Goal: Task Accomplishment & Management: Manage account settings

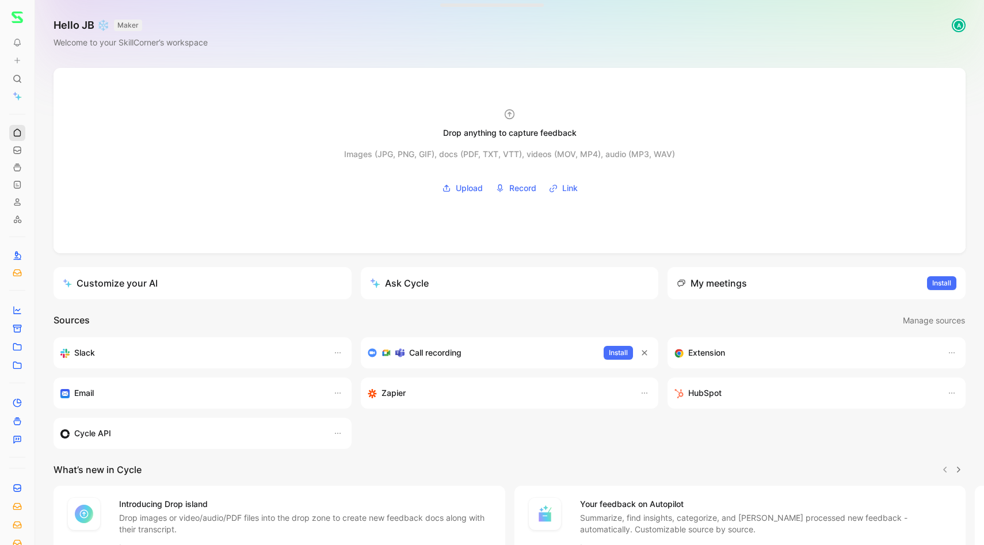
click at [20, 133] on icon at bounding box center [17, 132] width 9 height 9
click at [37, 20] on icon at bounding box center [37, 17] width 9 height 9
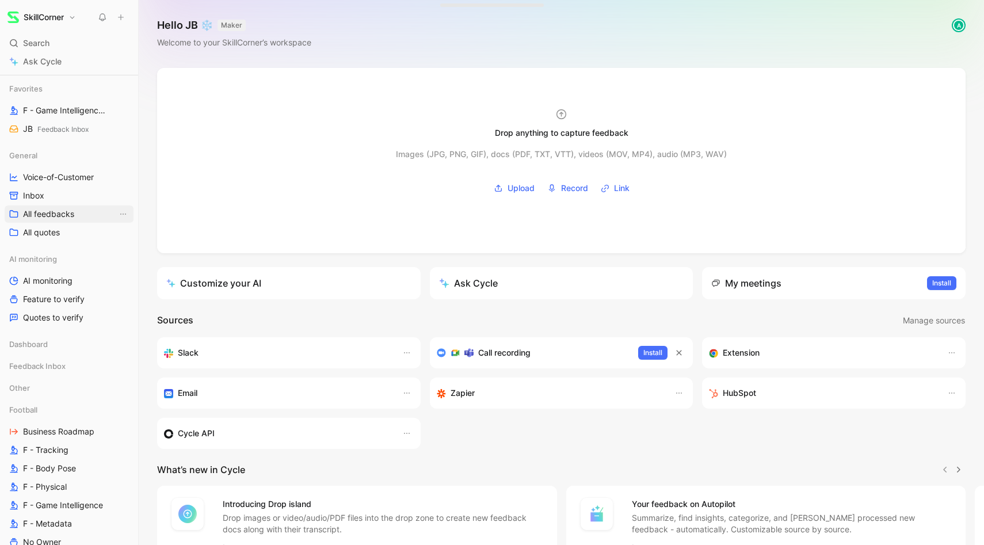
scroll to position [132, 0]
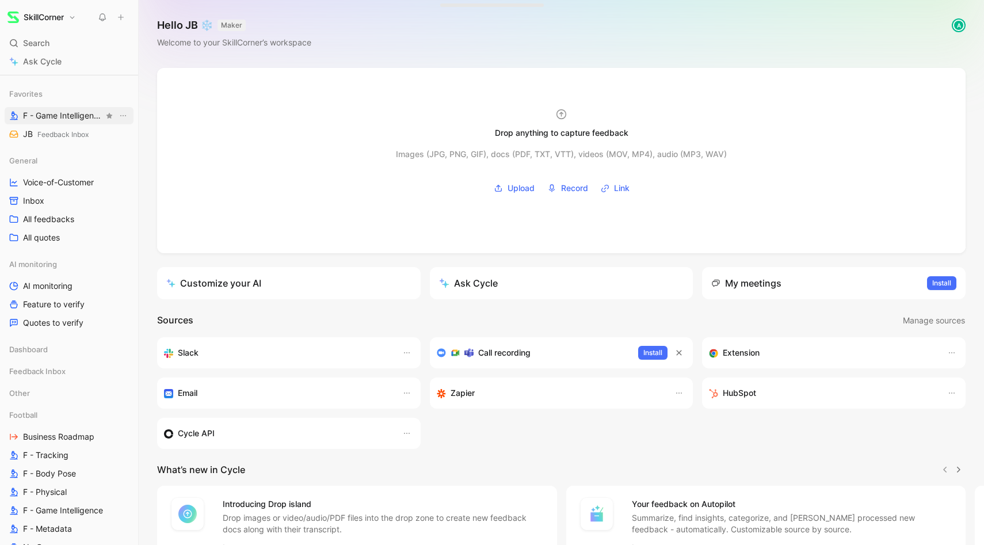
click at [84, 119] on span "F - Game Intelligence Football" at bounding box center [63, 116] width 81 height 12
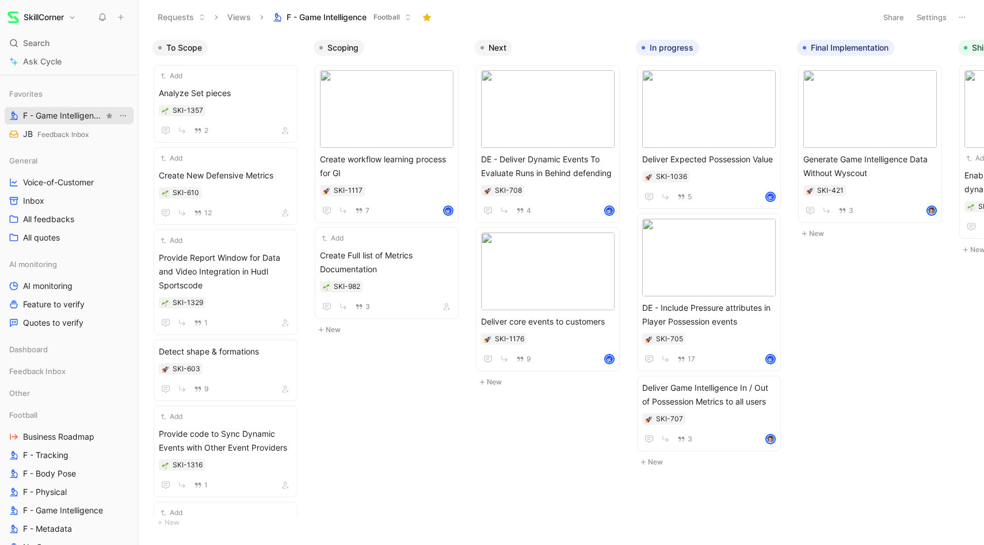
click at [126, 116] on icon "View actions" at bounding box center [123, 115] width 9 height 9
click at [126, 139] on div "Duplicate" at bounding box center [130, 137] width 86 height 14
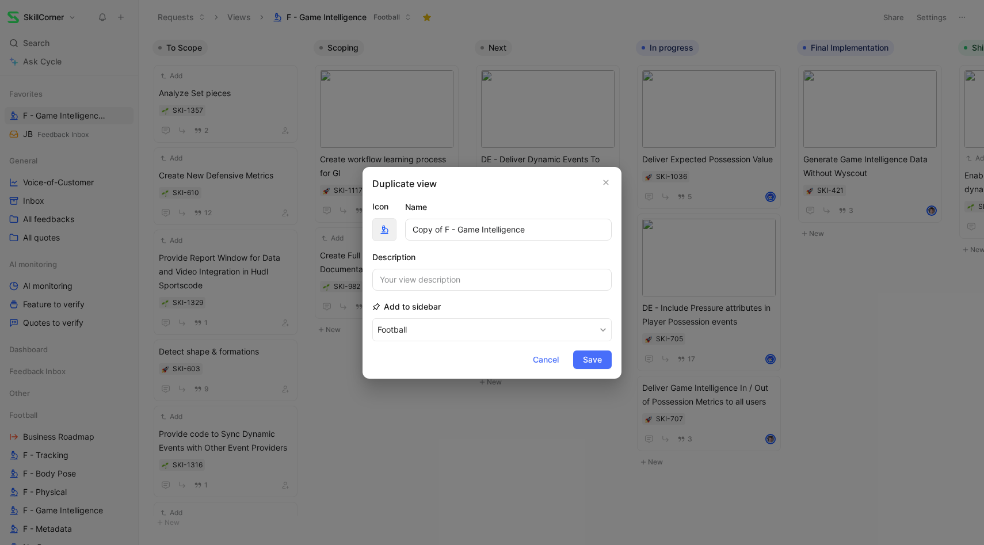
drag, startPoint x: 459, startPoint y: 231, endPoint x: 383, endPoint y: 235, distance: 76.1
click at [383, 235] on div "Icon Name Copy of F - Game Intelligence" at bounding box center [491, 220] width 239 height 41
click at [524, 228] on input "Game Intelligence" at bounding box center [508, 230] width 207 height 22
type input "Game Intelligence Bugs"
click at [593, 357] on span "Save" at bounding box center [592, 360] width 19 height 14
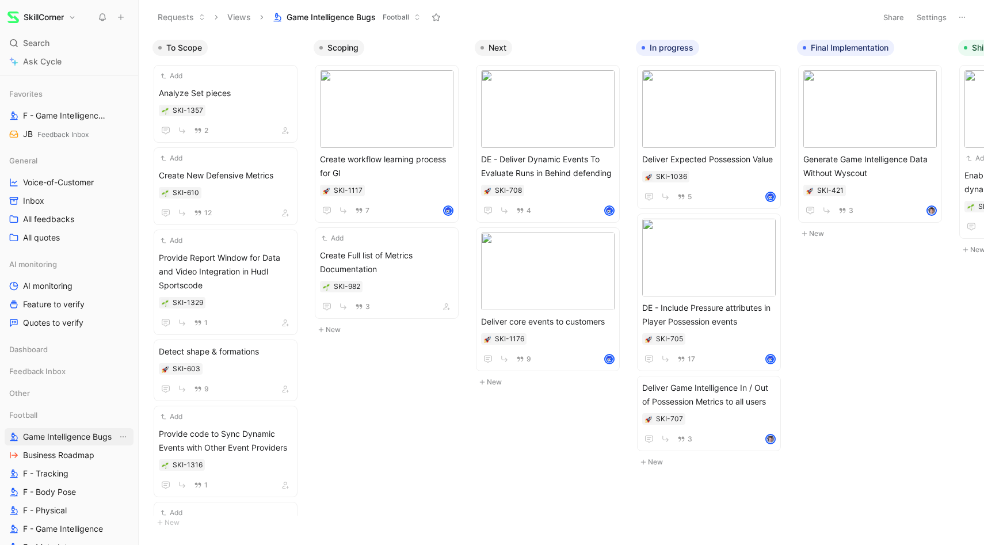
click at [77, 436] on span "Game Intelligence Bugs" at bounding box center [67, 437] width 89 height 12
click at [930, 15] on button "Settings" at bounding box center [932, 17] width 40 height 16
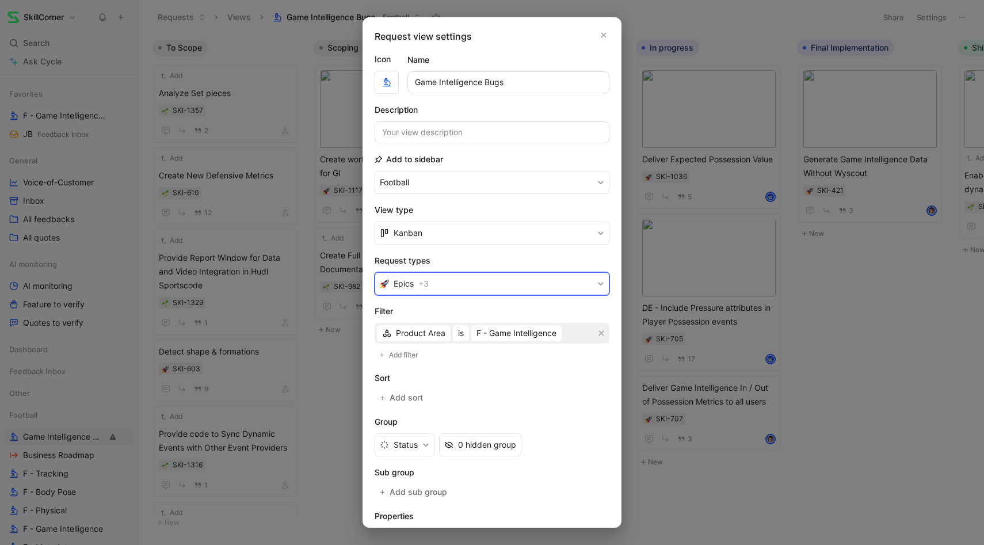
click at [540, 279] on button "Epics + 3" at bounding box center [492, 283] width 235 height 23
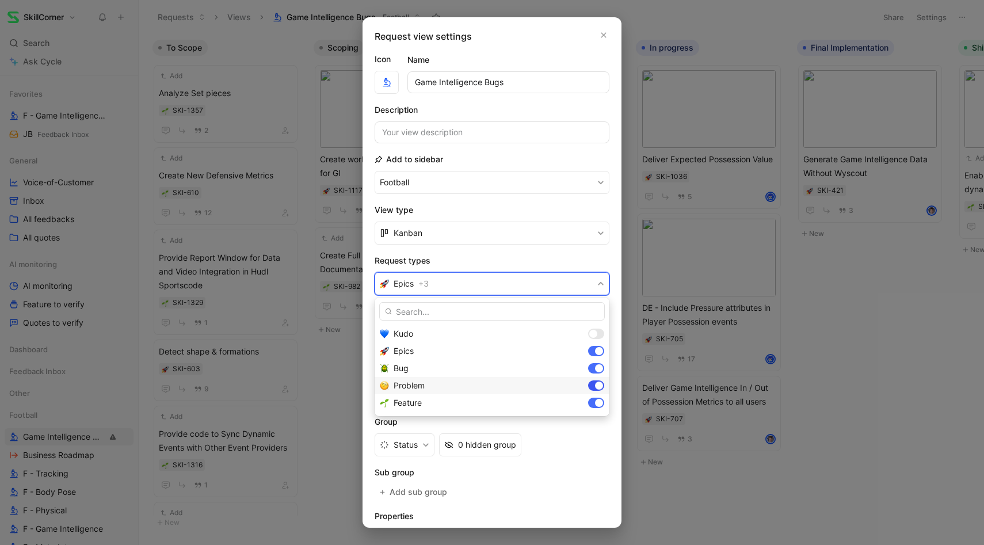
click at [599, 384] on div at bounding box center [599, 386] width 8 height 8
click at [601, 389] on div at bounding box center [596, 385] width 16 height 10
click at [600, 403] on div at bounding box center [599, 403] width 8 height 8
click at [597, 353] on div at bounding box center [599, 351] width 8 height 8
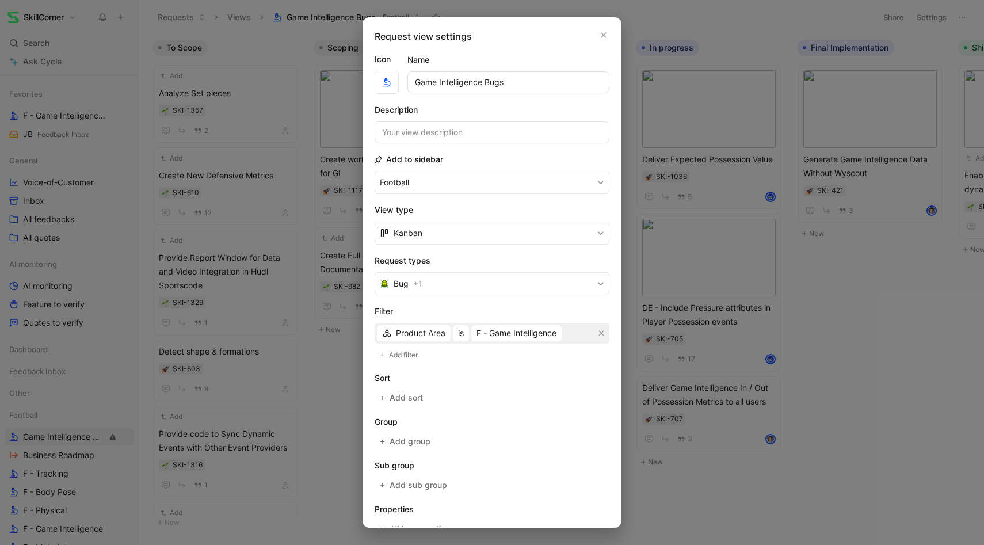
scroll to position [70, 0]
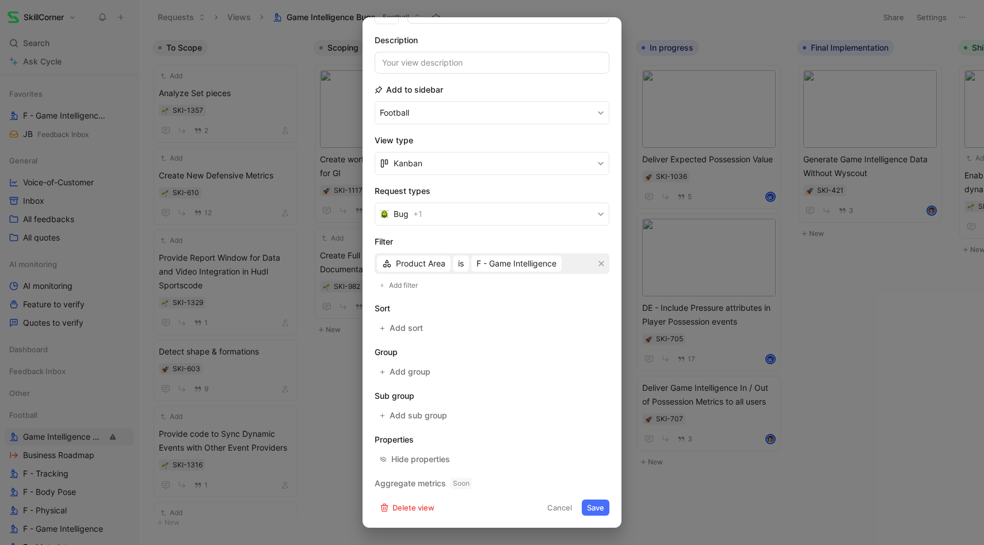
click at [592, 506] on button "Save" at bounding box center [596, 508] width 28 height 16
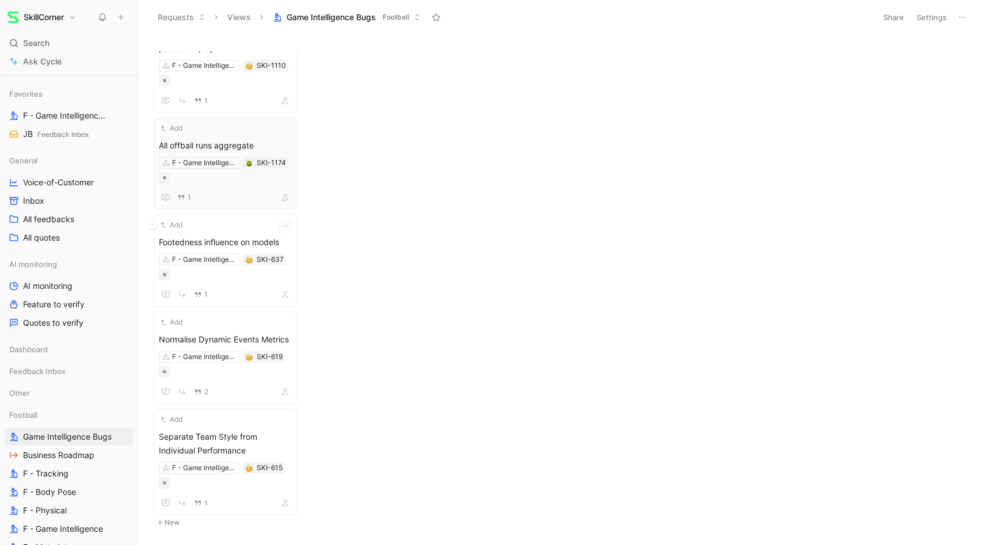
scroll to position [0, 0]
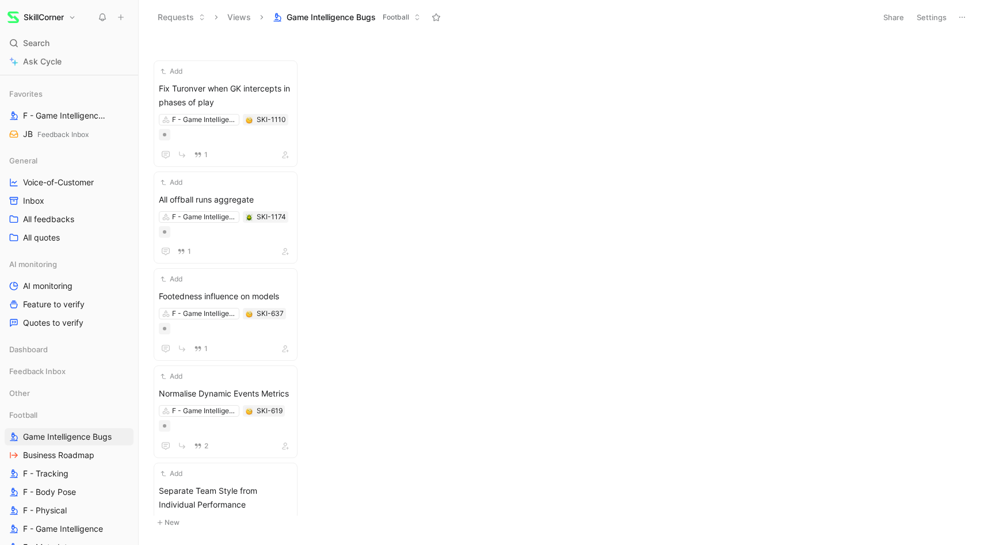
click at [928, 21] on button "Settings" at bounding box center [932, 17] width 40 height 16
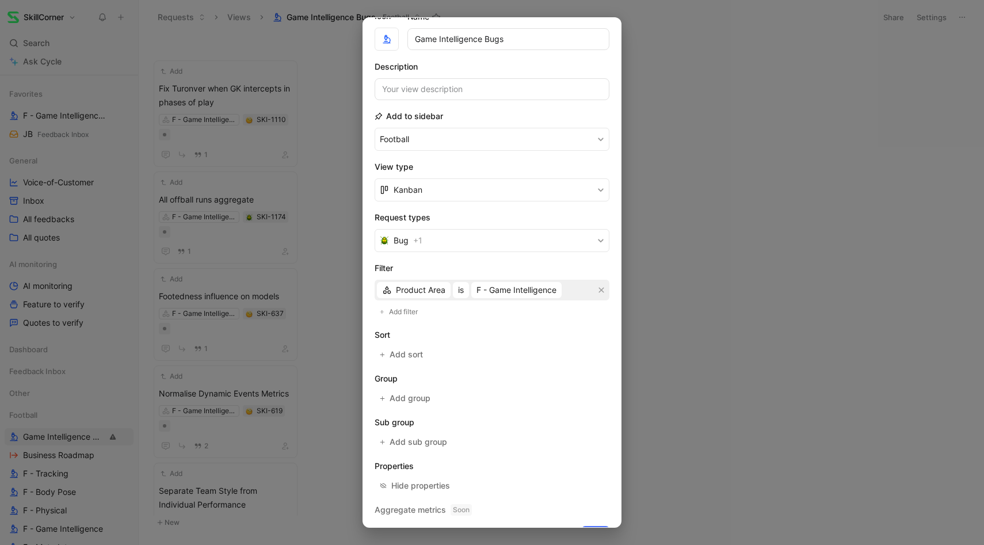
scroll to position [67, 0]
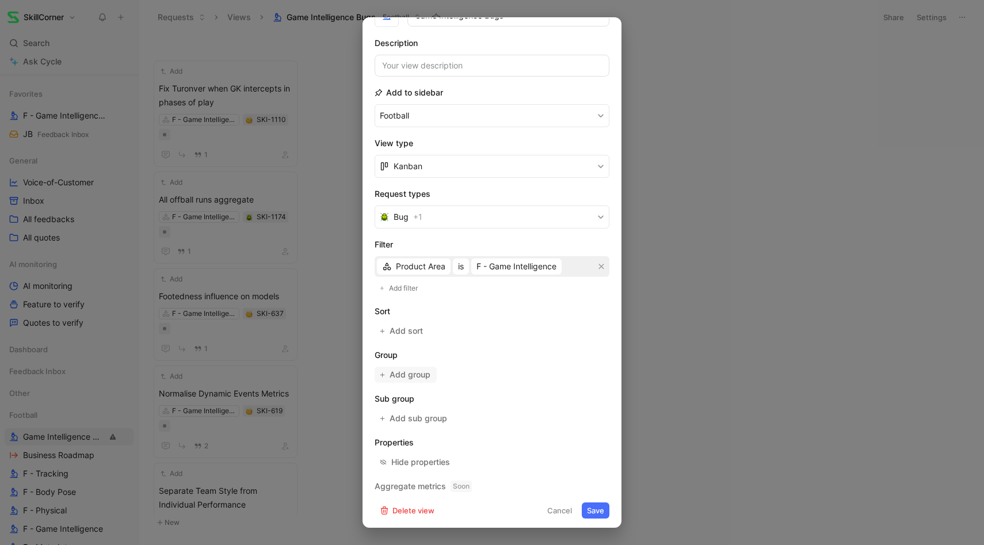
click at [427, 371] on span "Add group" at bounding box center [411, 375] width 42 height 14
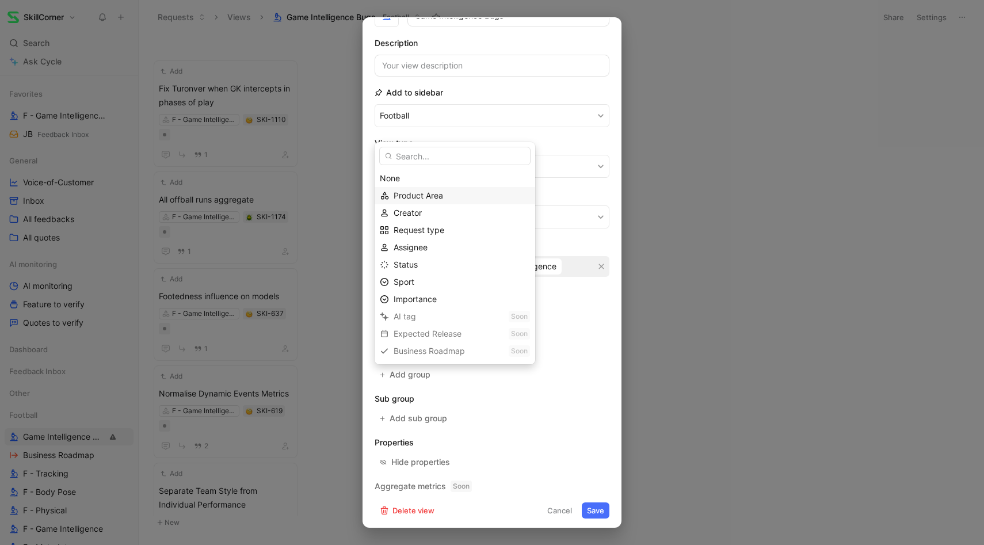
click at [467, 200] on div "Product Area" at bounding box center [462, 196] width 136 height 14
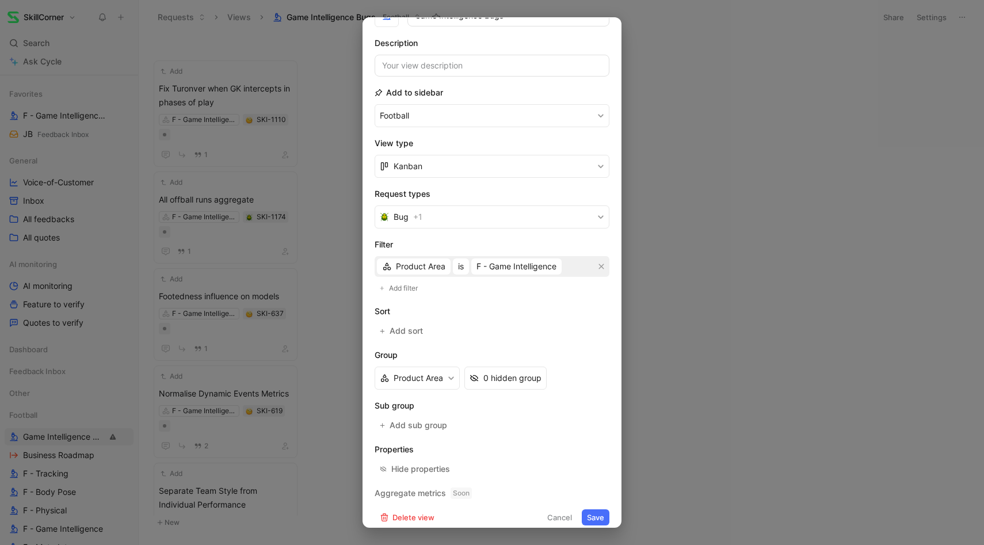
click at [586, 514] on button "Save" at bounding box center [596, 517] width 28 height 16
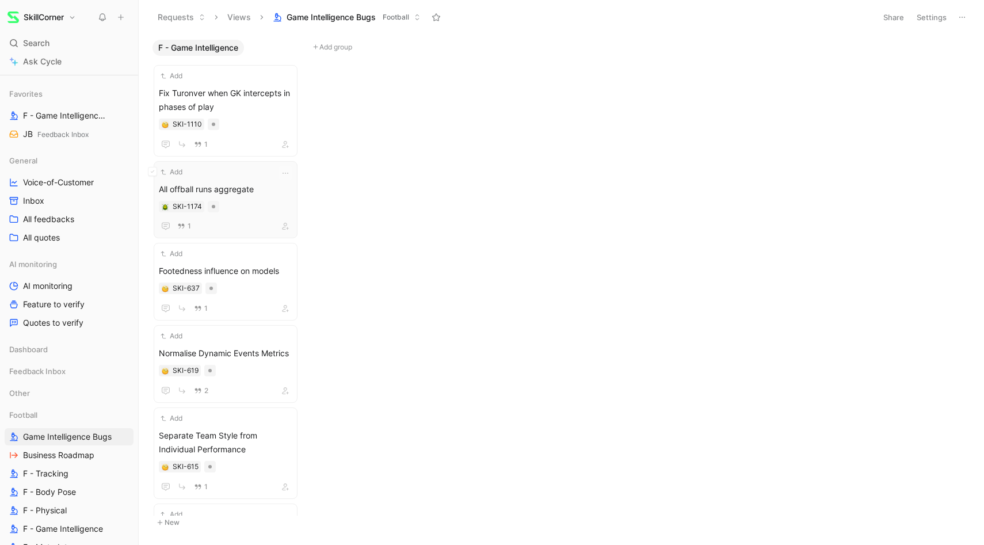
click at [261, 188] on span "All offball runs aggregate" at bounding box center [226, 189] width 134 height 14
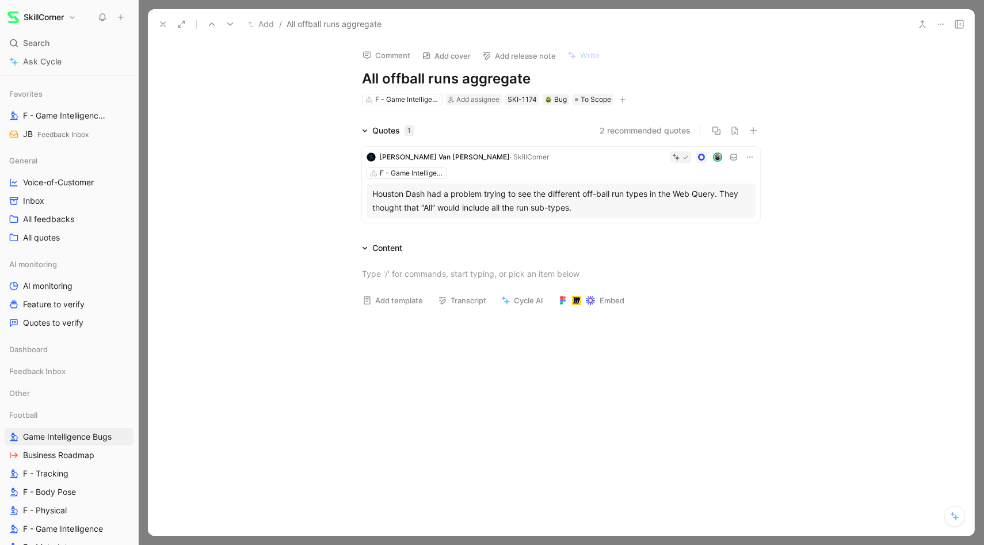
click at [166, 20] on icon at bounding box center [162, 24] width 9 height 9
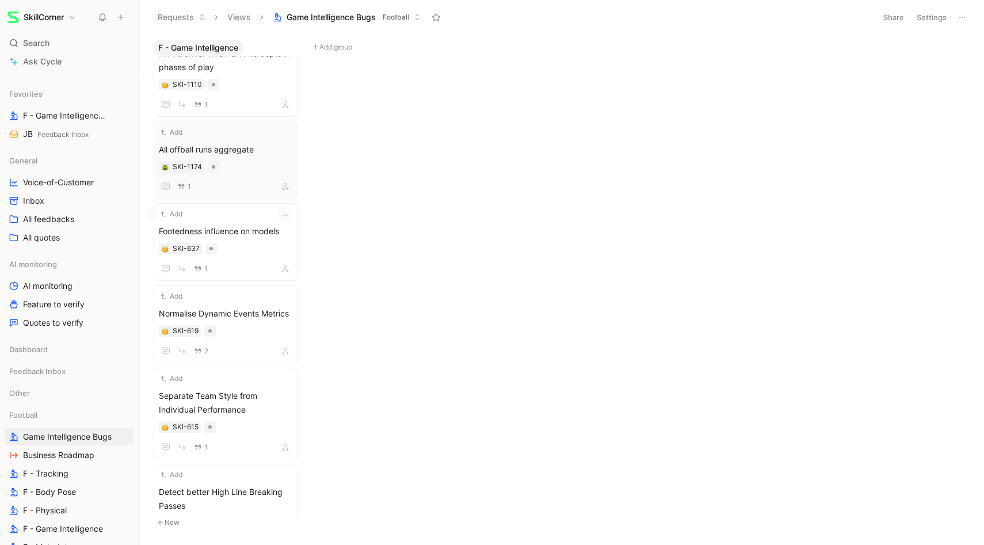
scroll to position [83, 0]
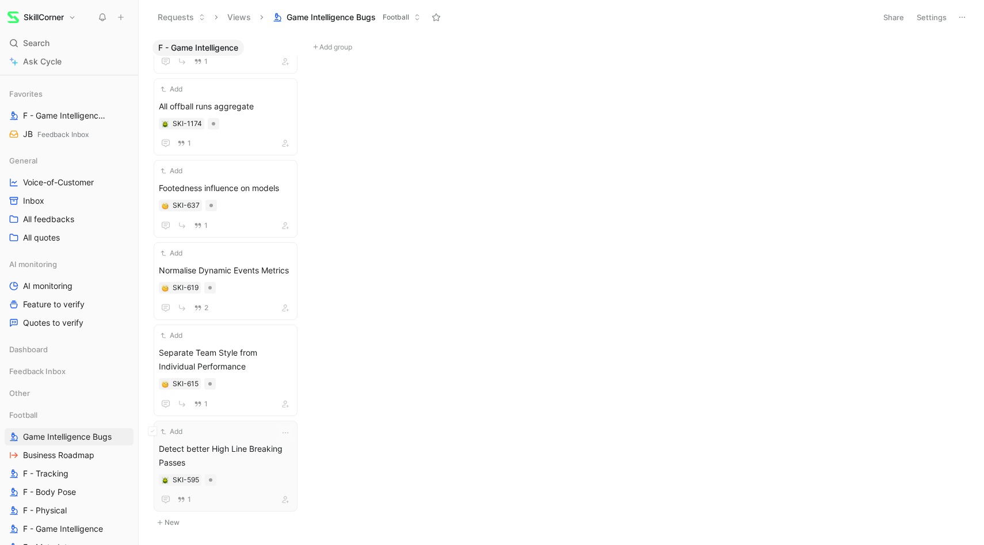
click at [239, 435] on div "Add" at bounding box center [218, 432] width 119 height 12
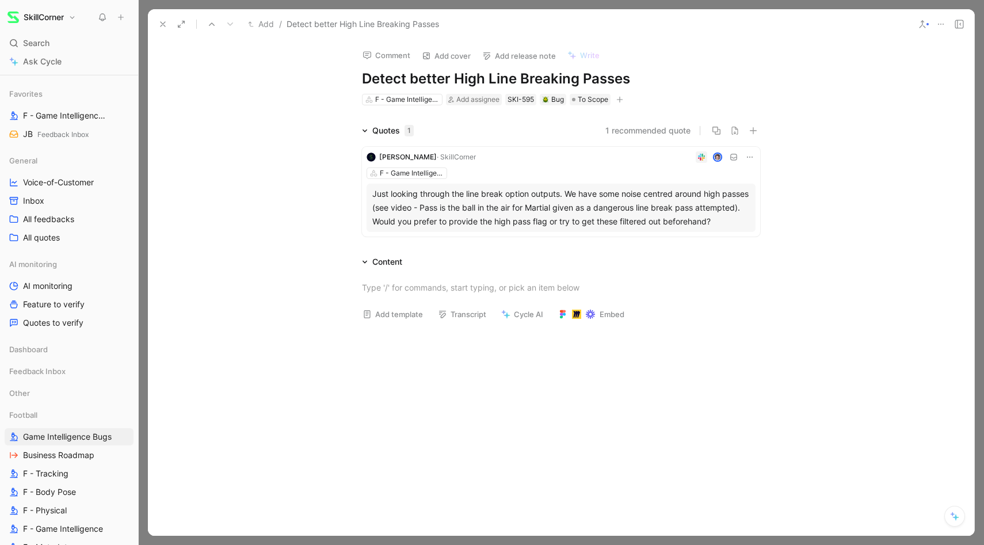
click at [164, 24] on icon at bounding box center [162, 24] width 9 height 9
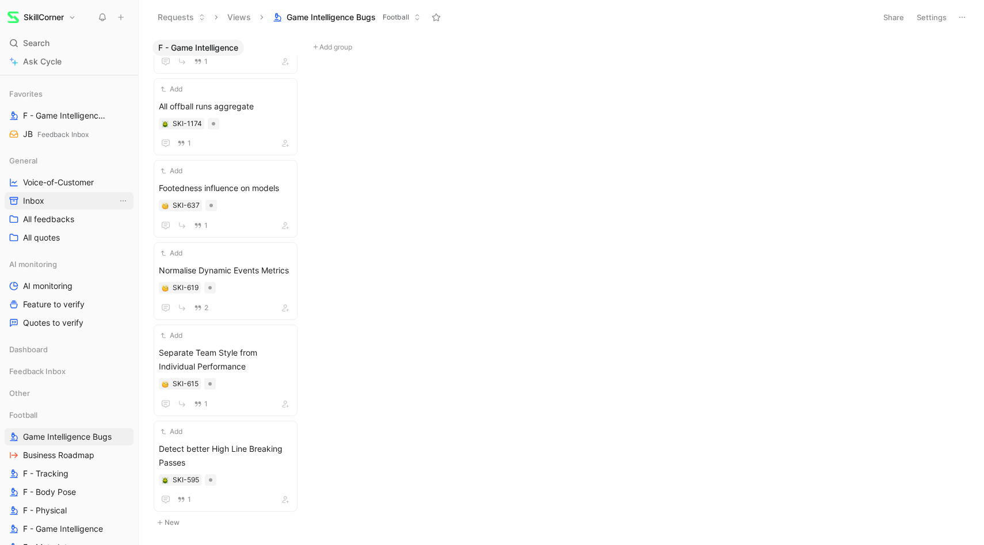
click at [69, 197] on link "Inbox" at bounding box center [69, 200] width 129 height 17
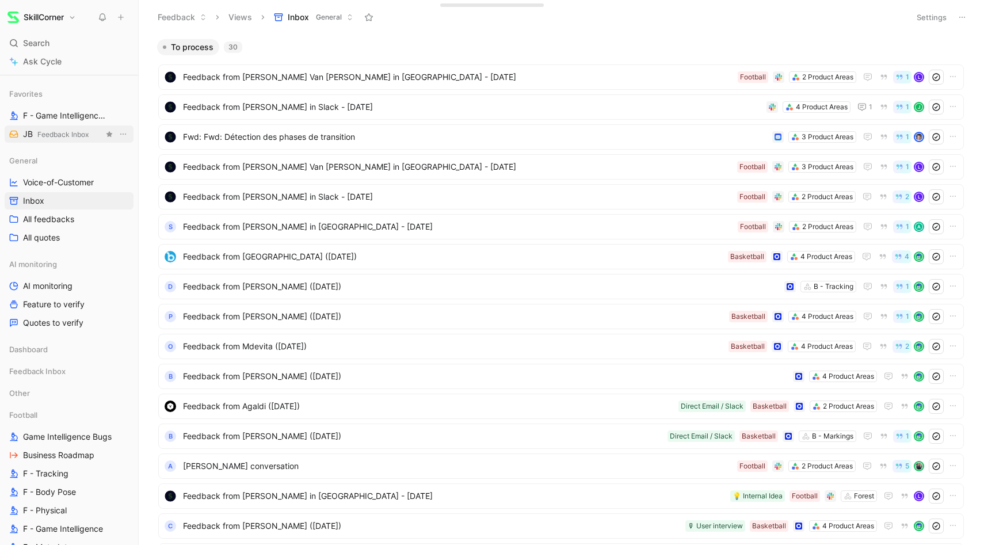
click at [68, 133] on span "Feedback Inbox" at bounding box center [62, 134] width 51 height 9
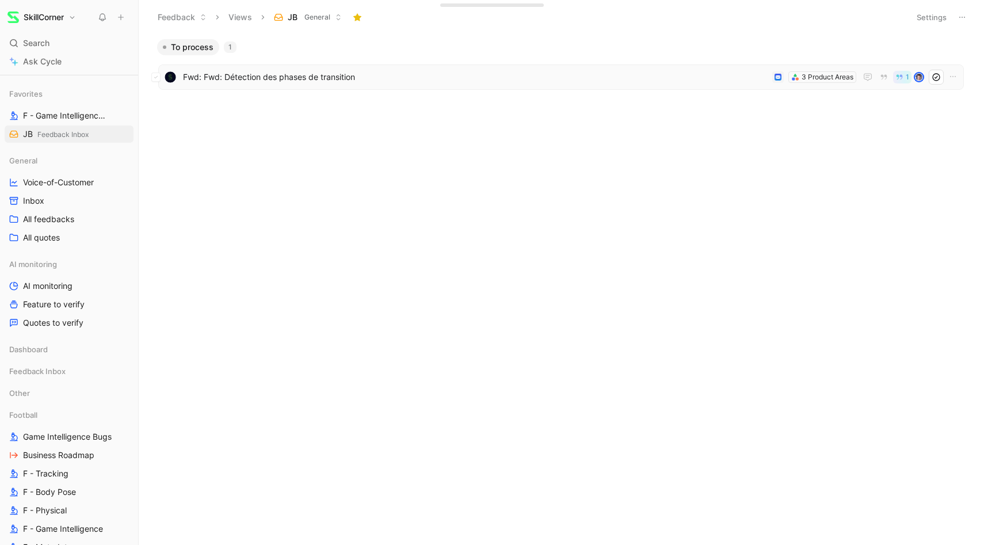
click at [273, 85] on div "Fwd: Fwd: Détection des phases de transition 3 Product Areas 1" at bounding box center [561, 76] width 806 height 25
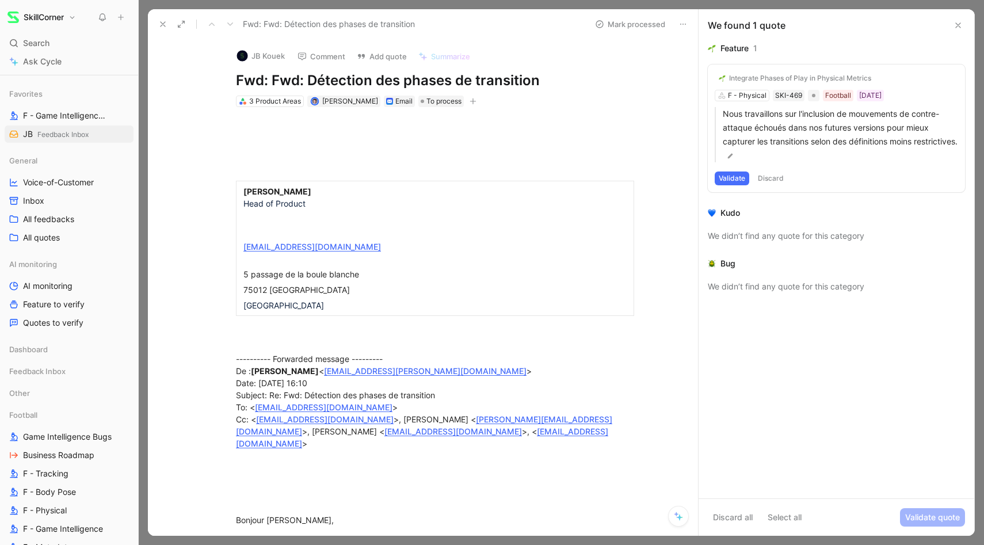
click at [165, 18] on button at bounding box center [163, 24] width 16 height 16
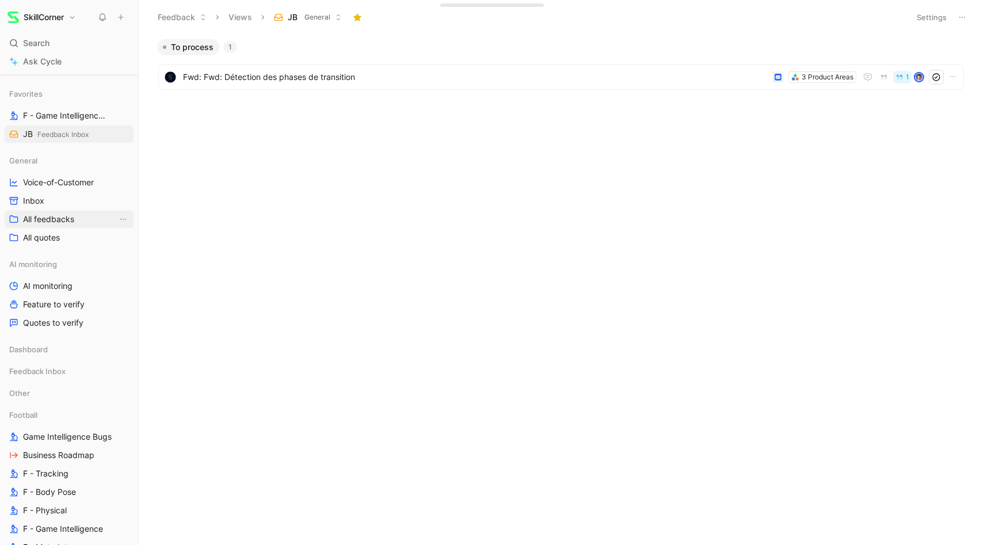
click at [55, 220] on span "All feedbacks" at bounding box center [48, 220] width 51 height 12
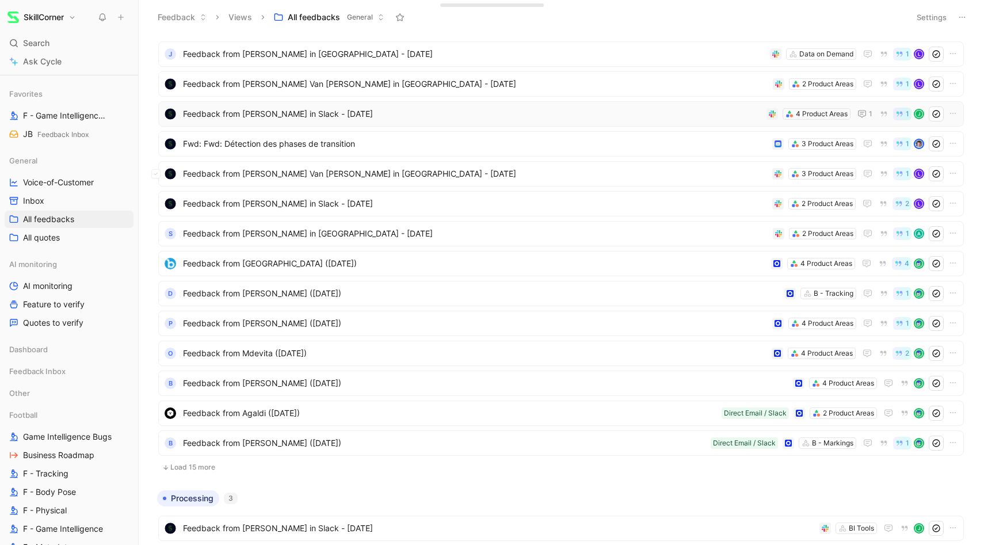
scroll to position [58, 0]
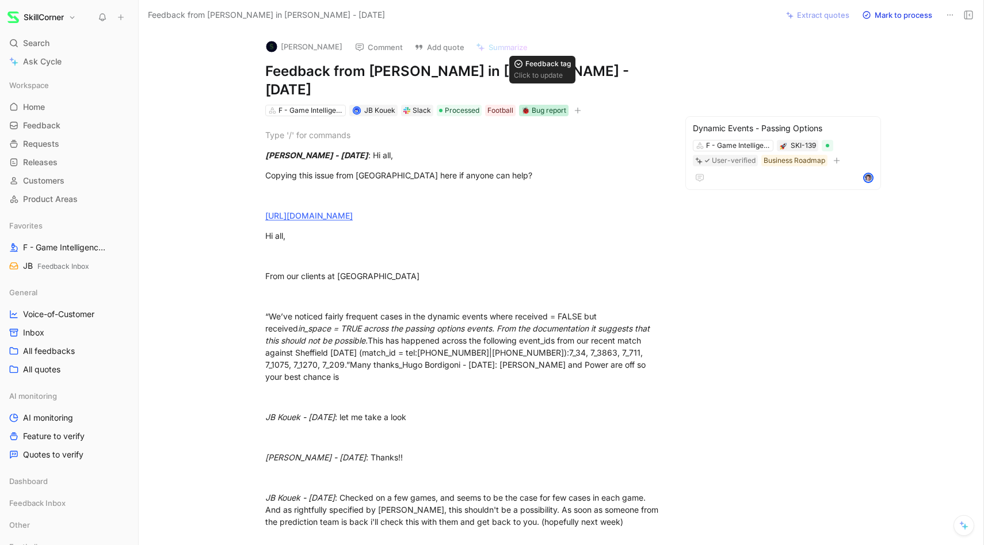
click at [539, 105] on div "🐞 Bug report" at bounding box center [543, 111] width 45 height 12
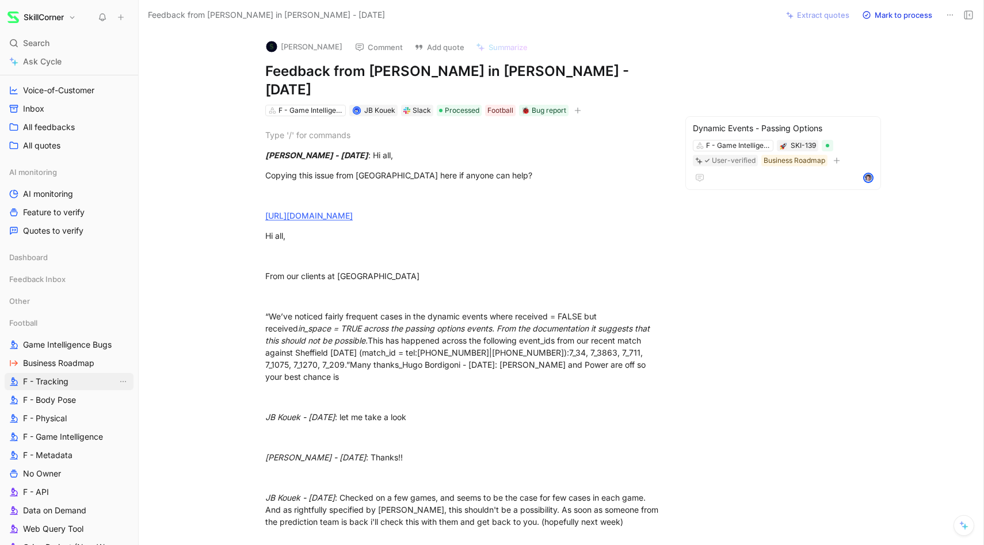
scroll to position [235, 0]
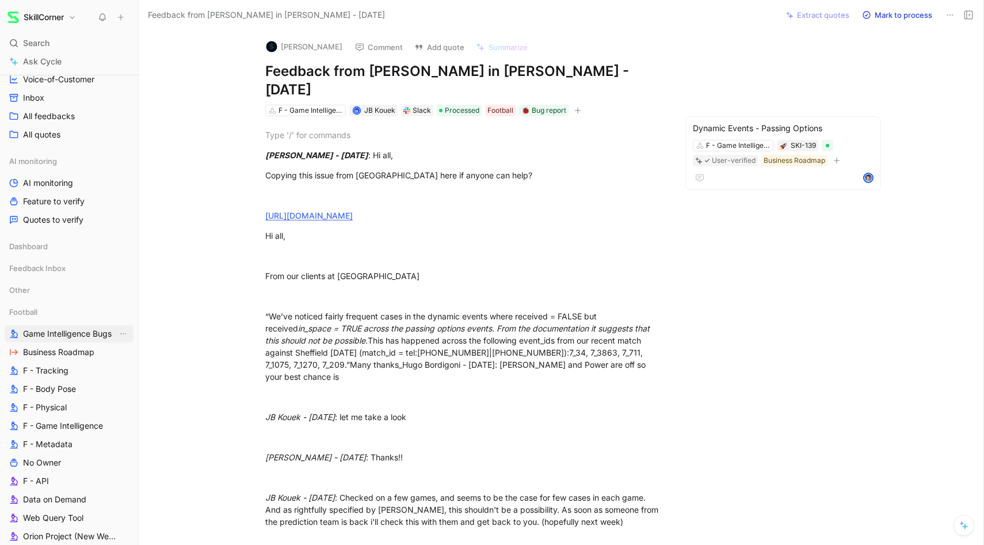
click at [87, 336] on span "Game Intelligence Bugs" at bounding box center [67, 334] width 89 height 12
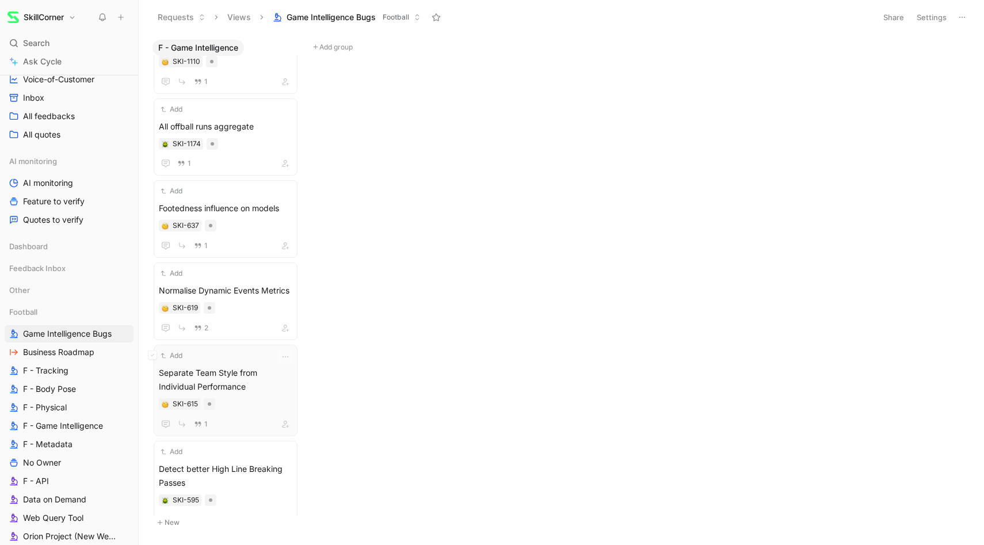
scroll to position [83, 0]
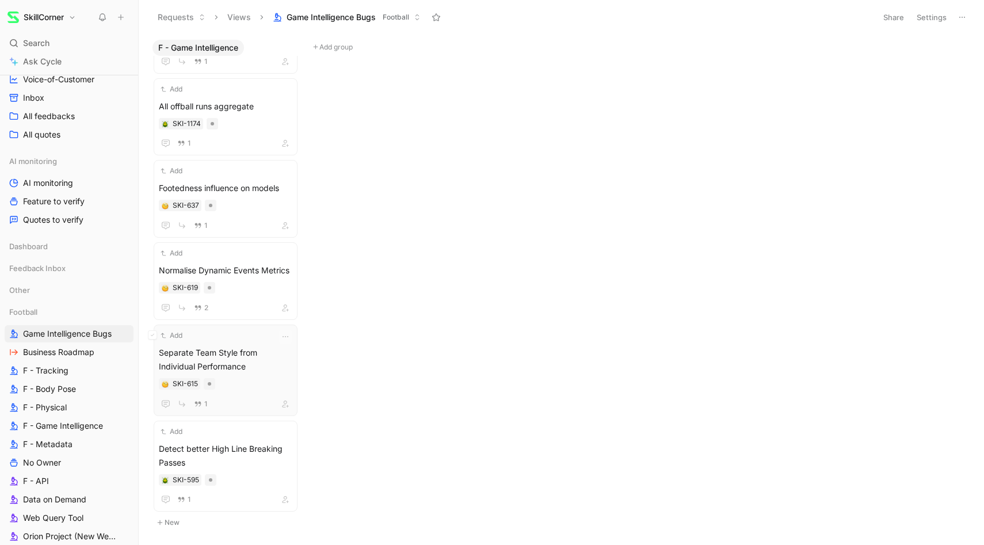
click at [250, 372] on span "Separate Team Style from Individual Performance" at bounding box center [226, 360] width 134 height 28
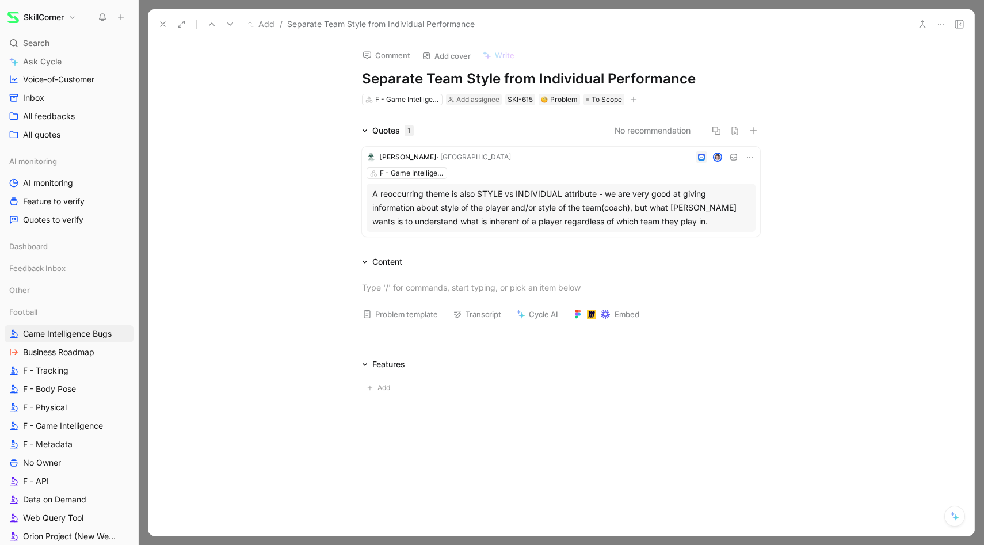
click at [167, 25] on button at bounding box center [163, 24] width 16 height 16
